Goal: Information Seeking & Learning: Learn about a topic

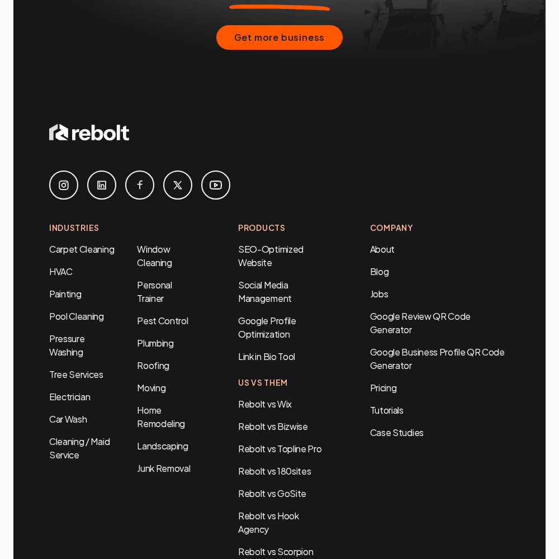
scroll to position [4528, 0]
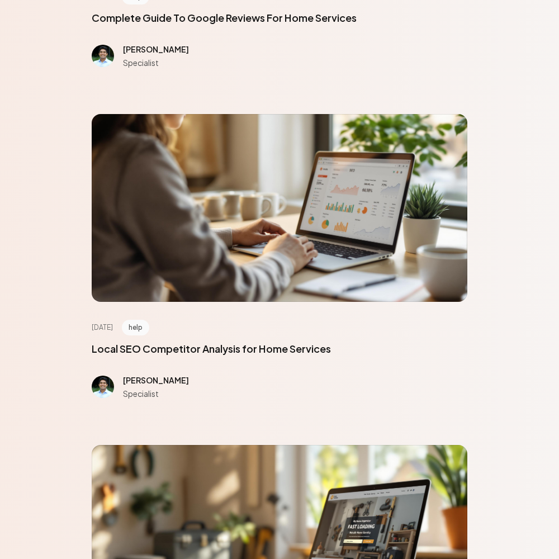
scroll to position [5027, 0]
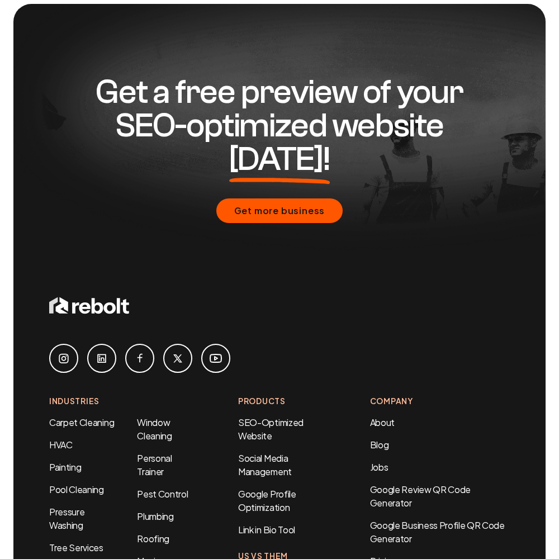
scroll to position [818, 0]
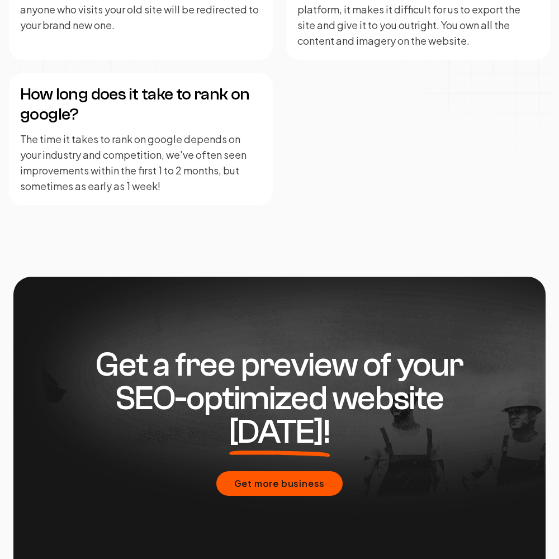
scroll to position [2751, 0]
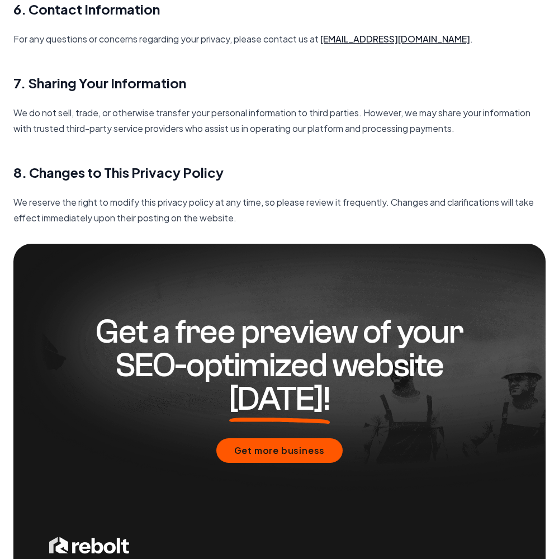
scroll to position [1617, 0]
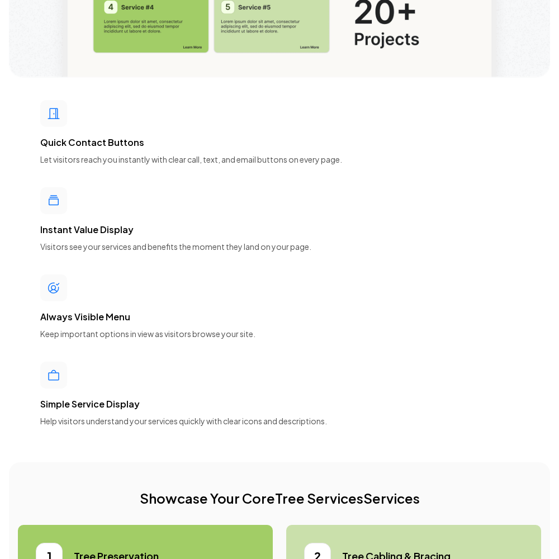
scroll to position [5027, 0]
